Goal: Register for event/course

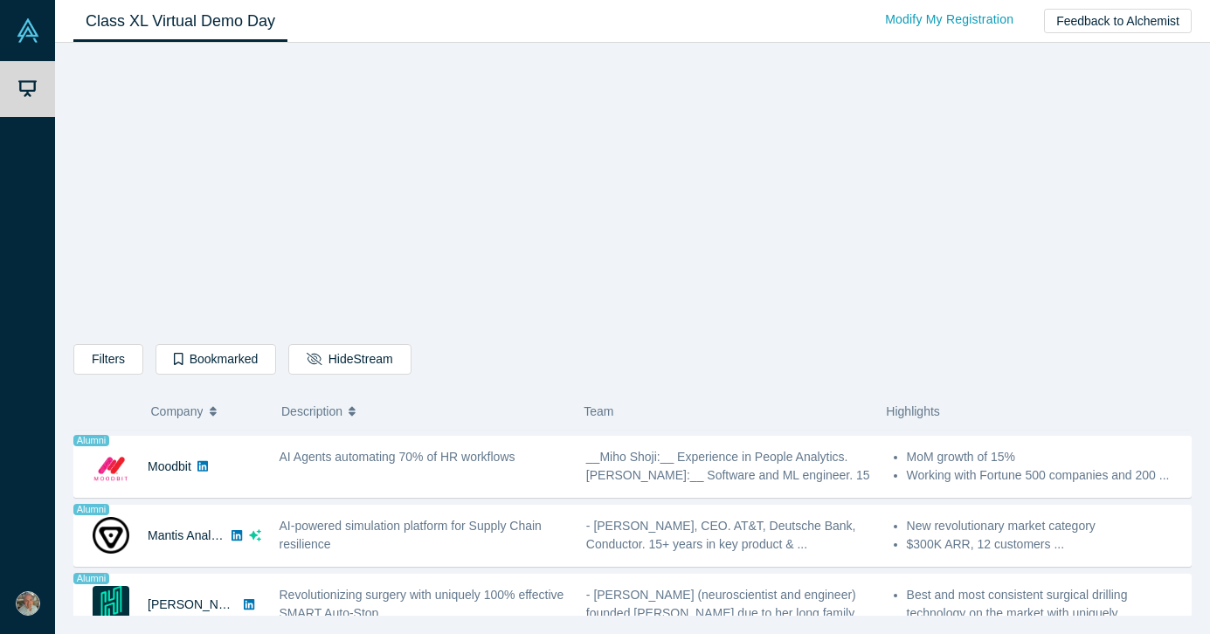
scroll to position [1470, 0]
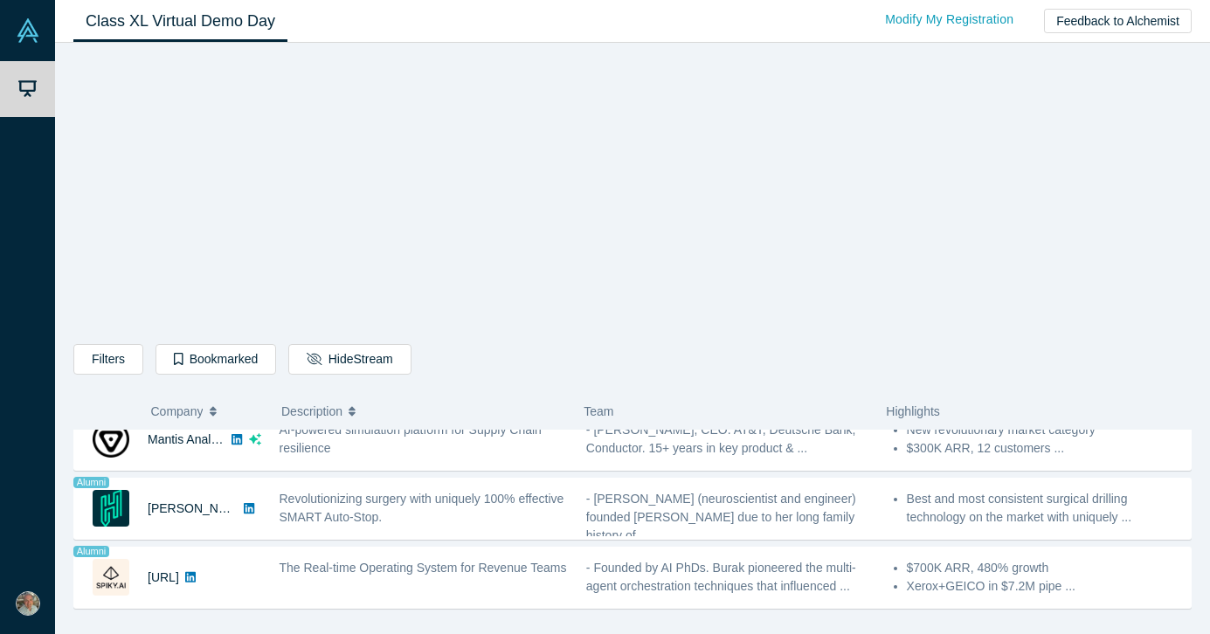
click at [973, 165] on div "Filters AI Artificial Intelligence B2B SaaS AI (Artificial Intelligence) Data A…" at bounding box center [632, 335] width 1118 height 561
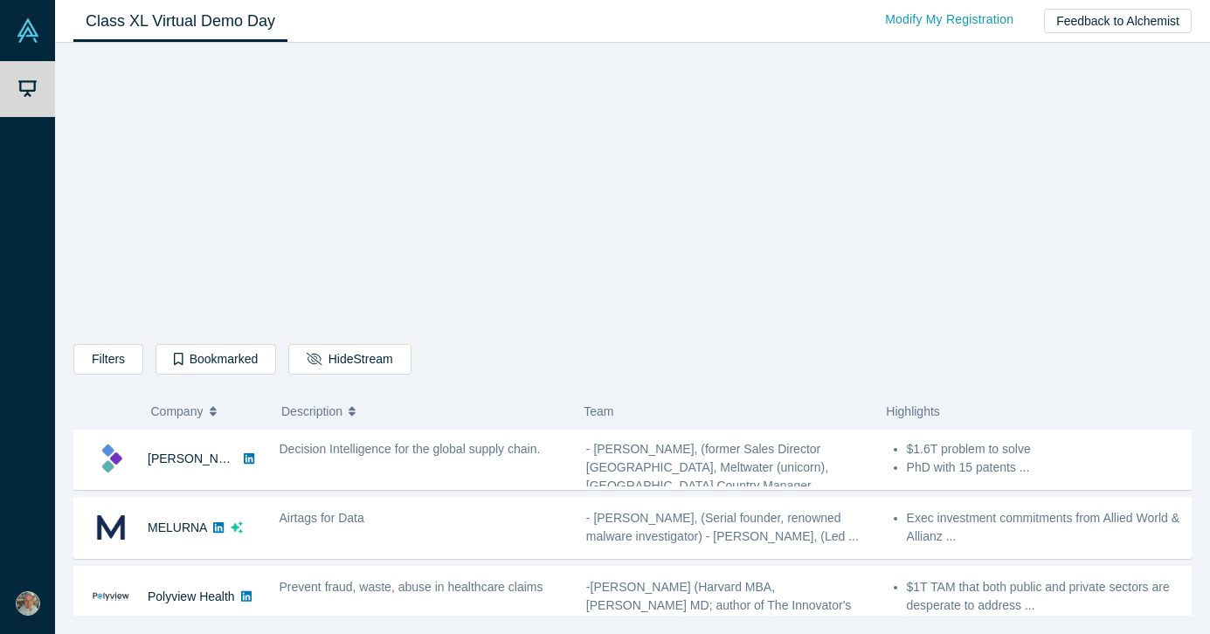
scroll to position [0, 0]
